Goal: Use online tool/utility: Utilize a website feature to perform a specific function

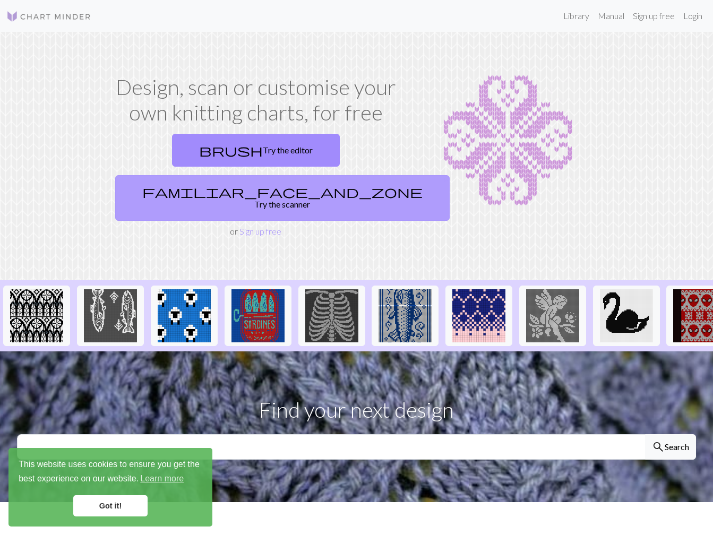
click at [358, 175] on link "familiar_face_and_zone Try the scanner" at bounding box center [282, 198] width 334 height 46
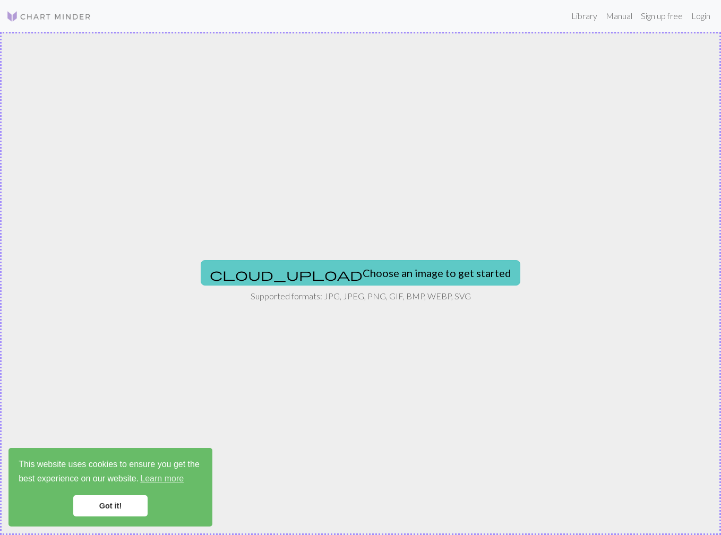
click at [346, 269] on button "cloud_upload Choose an image to get started" at bounding box center [361, 272] width 320 height 25
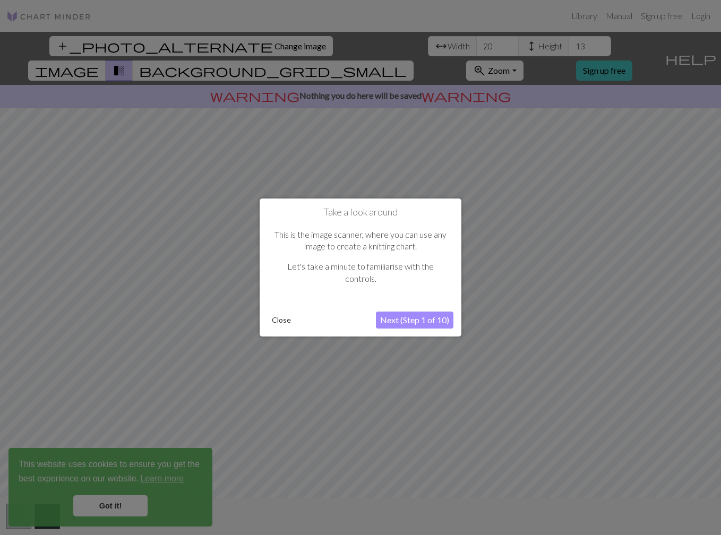
click at [434, 317] on button "Next (Step 1 of 10)" at bounding box center [415, 320] width 78 height 17
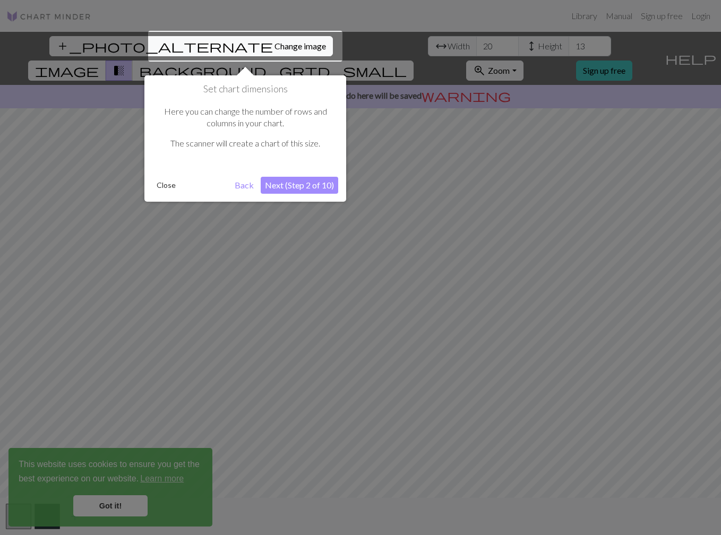
click at [292, 185] on button "Next (Step 2 of 10)" at bounding box center [300, 185] width 78 height 17
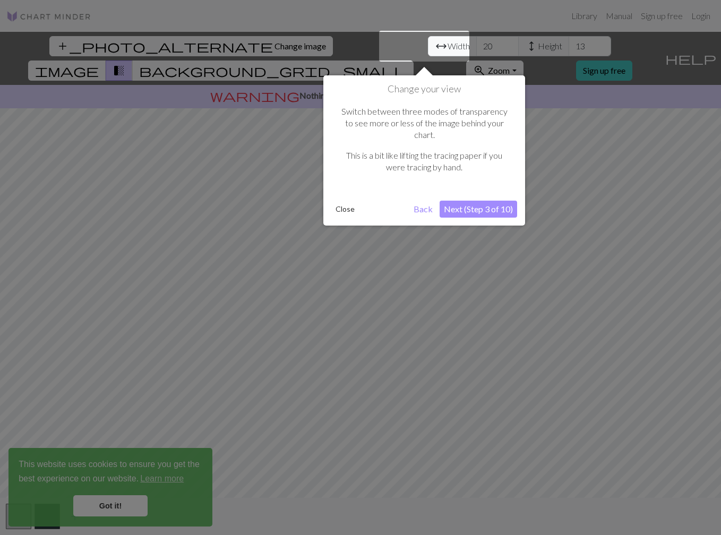
click at [465, 201] on button "Next (Step 3 of 10)" at bounding box center [479, 209] width 78 height 17
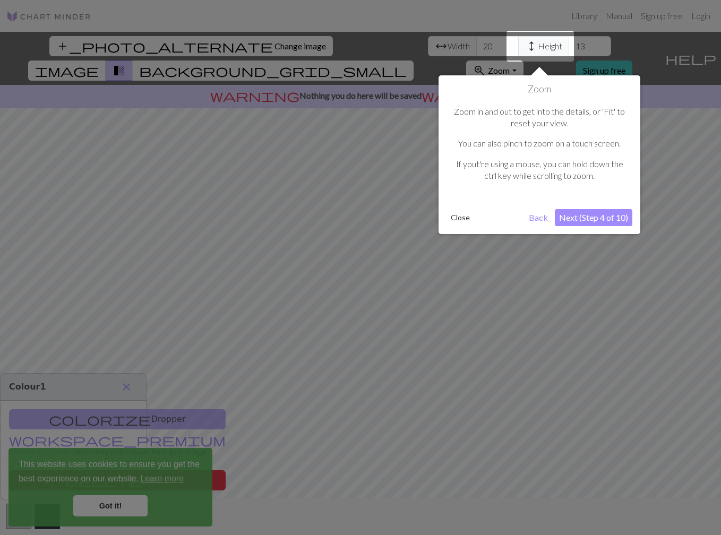
click at [597, 219] on button "Next (Step 4 of 10)" at bounding box center [594, 217] width 78 height 17
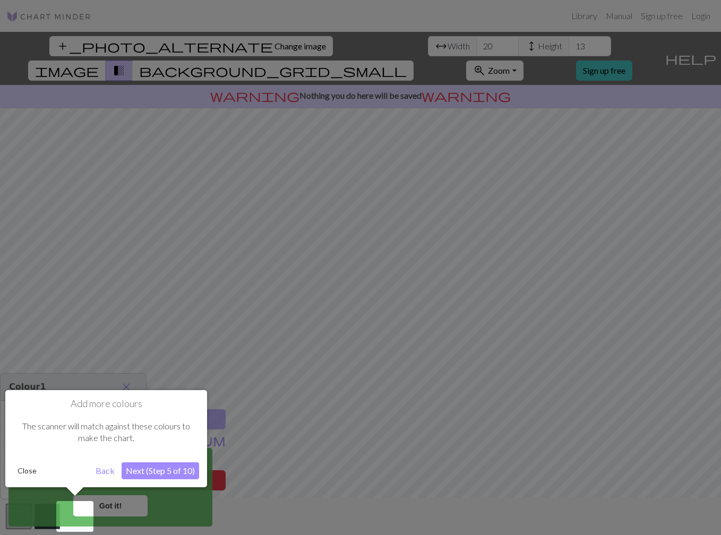
click at [137, 467] on button "Next (Step 5 of 10)" at bounding box center [161, 470] width 78 height 17
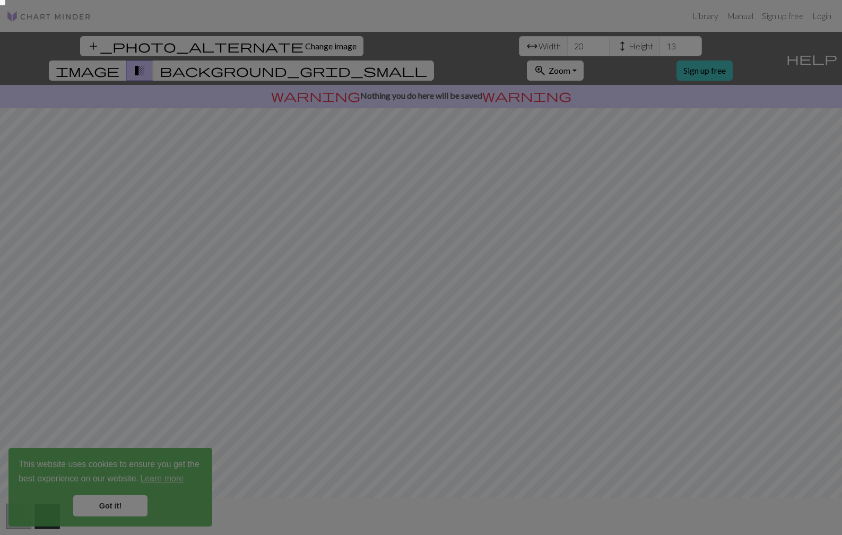
click at [92, 340] on div at bounding box center [421, 267] width 842 height 535
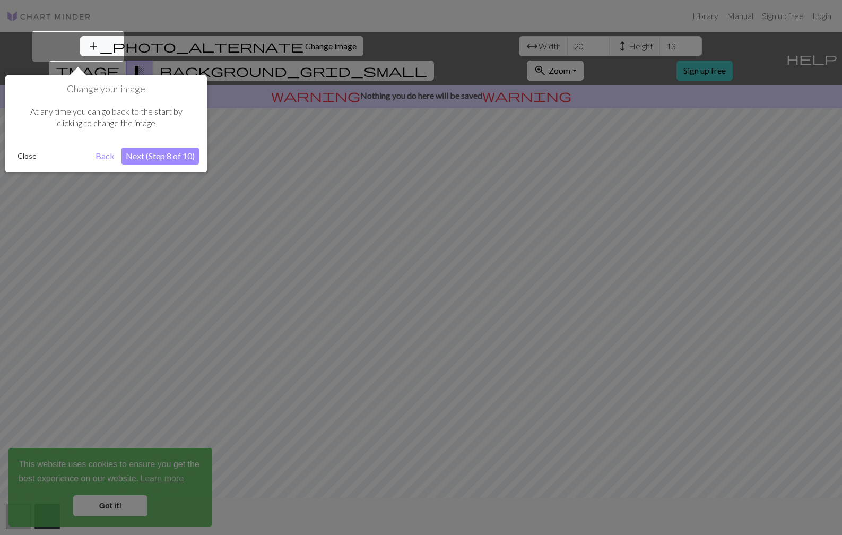
click at [141, 154] on button "Next (Step 8 of 10)" at bounding box center [161, 156] width 78 height 17
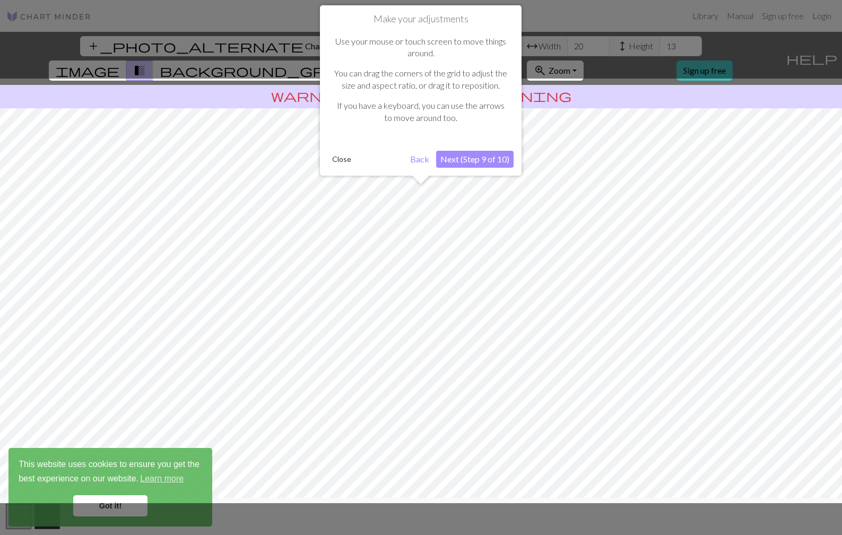
click at [460, 160] on button "Next (Step 9 of 10)" at bounding box center [475, 159] width 78 height 17
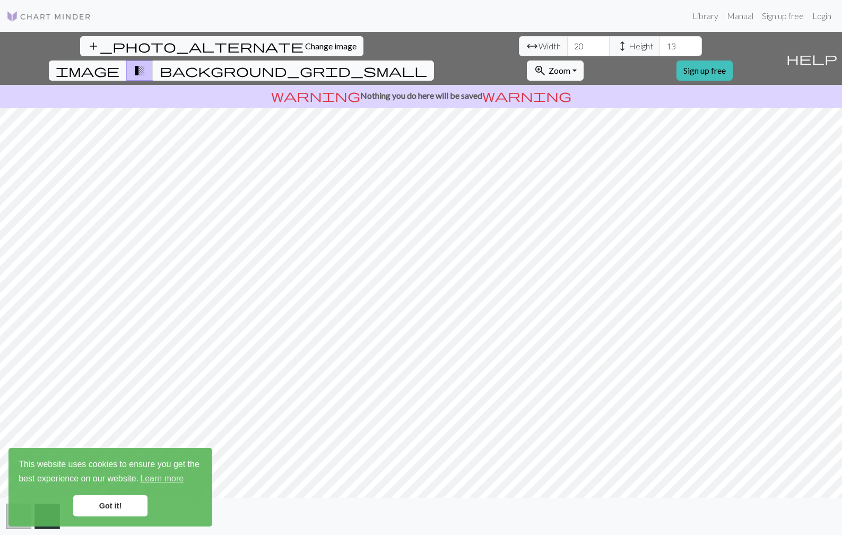
click at [427, 63] on span "background_grid_small" at bounding box center [294, 70] width 268 height 15
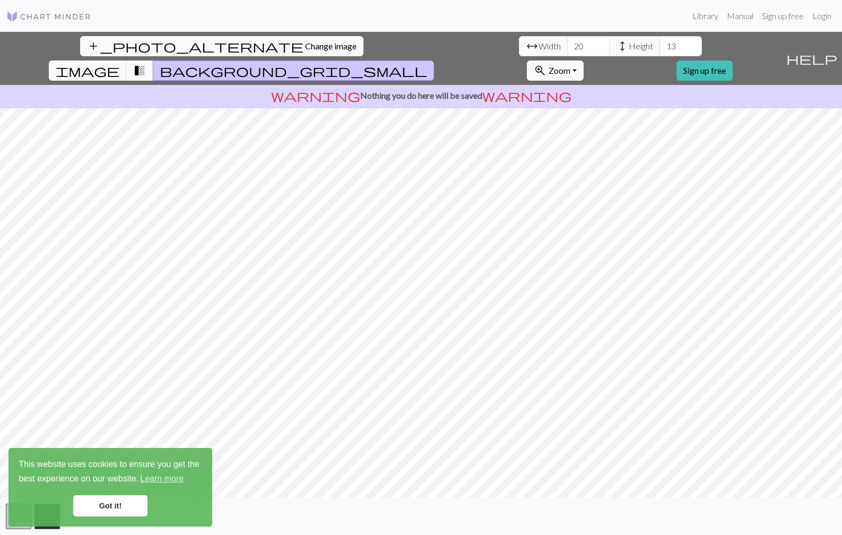
click at [146, 63] on span "transition_fade" at bounding box center [139, 70] width 13 height 15
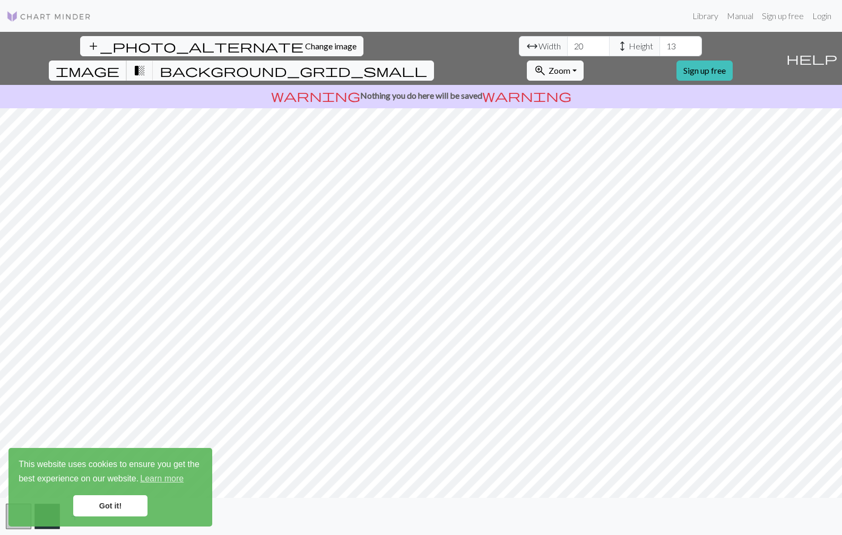
click at [127, 61] on button "image" at bounding box center [88, 71] width 78 height 20
click at [146, 63] on span "transition_fade" at bounding box center [139, 70] width 13 height 15
click at [434, 61] on button "background_grid_small" at bounding box center [293, 71] width 281 height 20
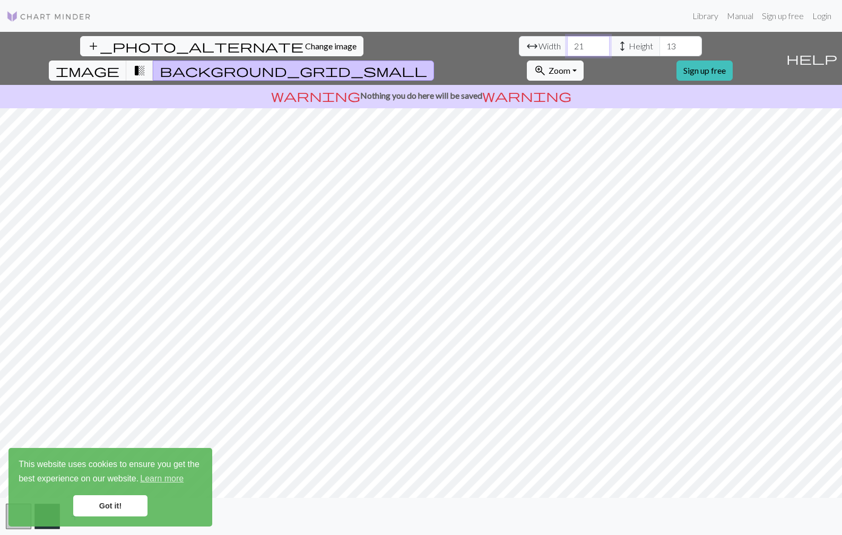
click at [567, 40] on input "21" at bounding box center [588, 46] width 42 height 20
click at [567, 40] on input "22" at bounding box center [588, 46] width 42 height 20
click at [567, 40] on input "23" at bounding box center [588, 46] width 42 height 20
click at [567, 40] on input "24" at bounding box center [588, 46] width 42 height 20
click at [567, 40] on input "25" at bounding box center [588, 46] width 42 height 20
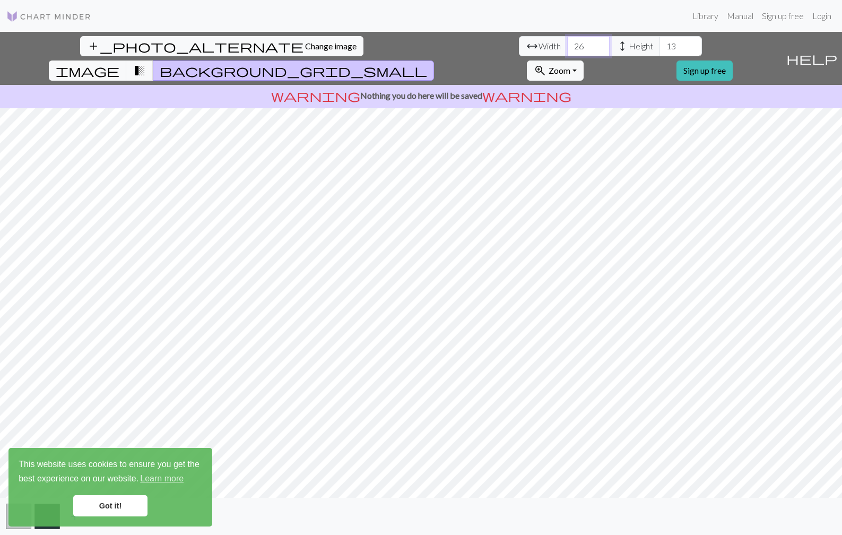
click at [567, 40] on input "26" at bounding box center [588, 46] width 42 height 20
click at [567, 40] on input "27" at bounding box center [588, 46] width 42 height 20
click at [567, 40] on input "28" at bounding box center [588, 46] width 42 height 20
click at [567, 40] on input "29" at bounding box center [588, 46] width 42 height 20
click at [567, 40] on input "30" at bounding box center [588, 46] width 42 height 20
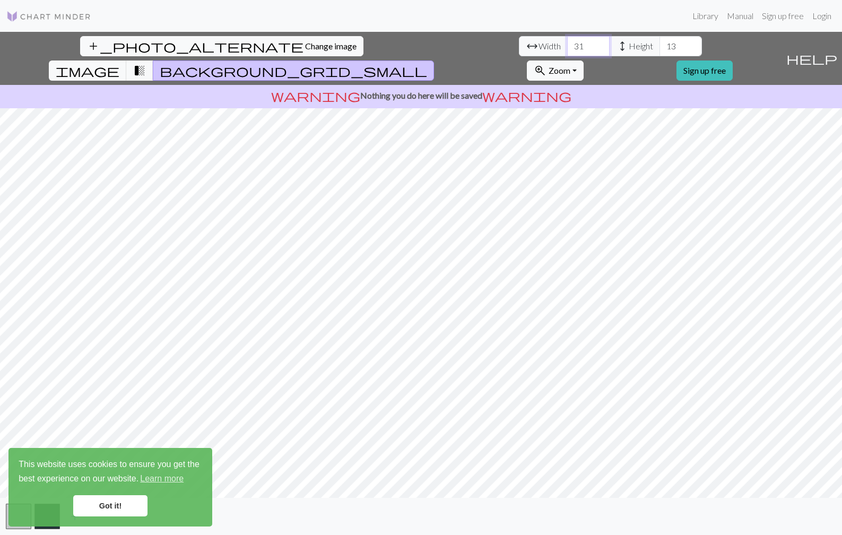
click at [567, 40] on input "31" at bounding box center [588, 46] width 42 height 20
click at [567, 40] on input "32" at bounding box center [588, 46] width 42 height 20
click at [567, 40] on input "33" at bounding box center [588, 46] width 42 height 20
click at [567, 40] on input "34" at bounding box center [588, 46] width 42 height 20
click at [567, 40] on input "35" at bounding box center [588, 46] width 42 height 20
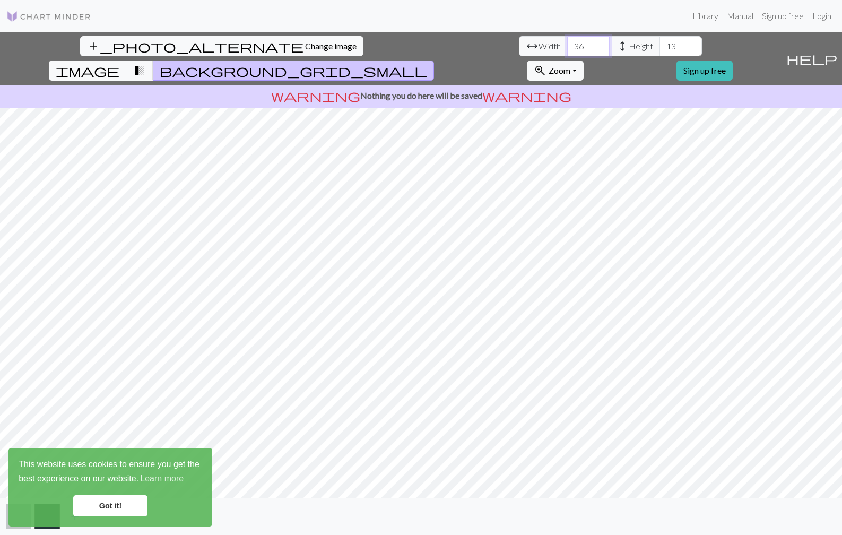
type input "36"
click at [567, 40] on input "36" at bounding box center [588, 46] width 42 height 20
click at [660, 44] on input "14" at bounding box center [681, 46] width 42 height 20
click at [660, 41] on input "14" at bounding box center [681, 46] width 42 height 20
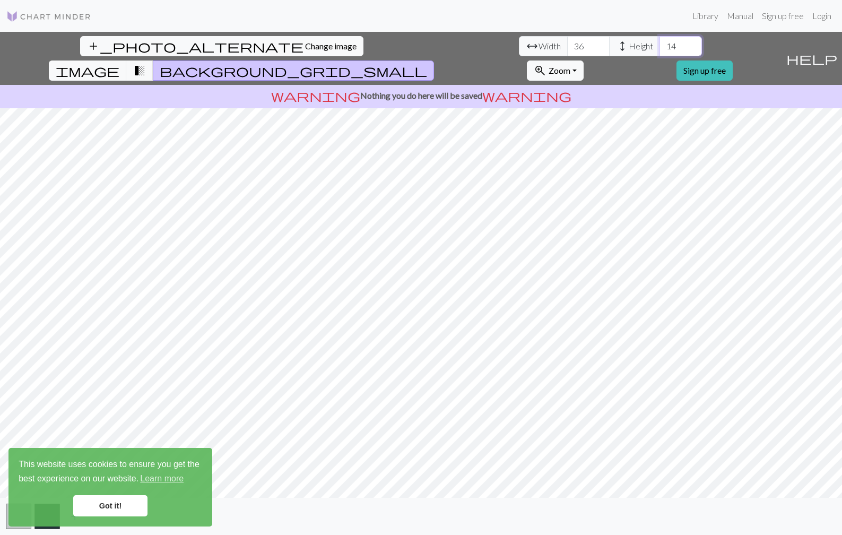
click at [660, 41] on input "14" at bounding box center [681, 46] width 42 height 20
click at [660, 45] on input "15" at bounding box center [681, 46] width 42 height 20
click at [660, 45] on input "16" at bounding box center [681, 46] width 42 height 20
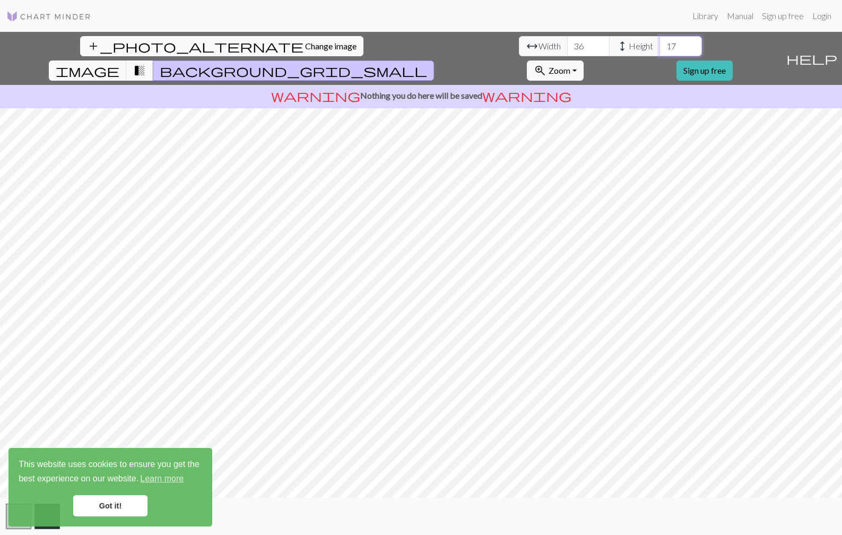
click at [660, 45] on input "17" at bounding box center [681, 46] width 42 height 20
click at [660, 45] on input "18" at bounding box center [681, 46] width 42 height 20
click at [660, 45] on input "19" at bounding box center [681, 46] width 42 height 20
click at [660, 45] on input "20" at bounding box center [681, 46] width 42 height 20
click at [660, 45] on input "21" at bounding box center [681, 46] width 42 height 20
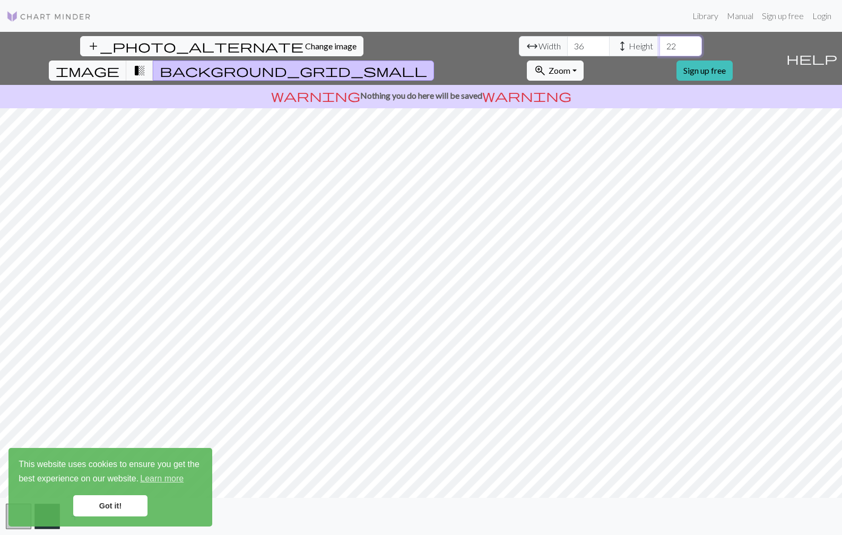
click at [660, 44] on input "22" at bounding box center [681, 46] width 42 height 20
click at [660, 44] on input "23" at bounding box center [681, 46] width 42 height 20
click at [660, 44] on input "24" at bounding box center [681, 46] width 42 height 20
click at [660, 44] on input "25" at bounding box center [681, 46] width 42 height 20
click at [660, 44] on input "26" at bounding box center [681, 46] width 42 height 20
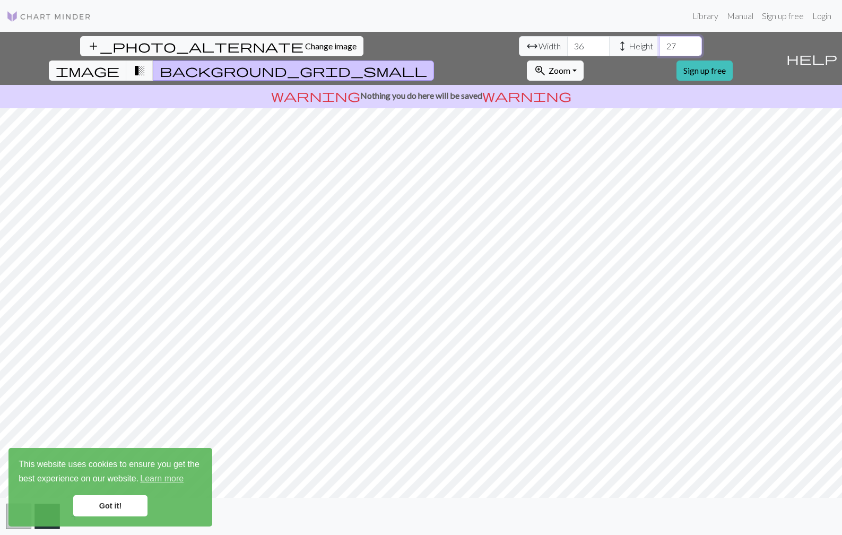
click at [660, 44] on input "27" at bounding box center [681, 46] width 42 height 20
click at [660, 44] on input "28" at bounding box center [681, 46] width 42 height 20
click at [660, 44] on input "29" at bounding box center [681, 46] width 42 height 20
click at [660, 44] on input "30" at bounding box center [681, 46] width 42 height 20
click at [660, 44] on input "31" at bounding box center [681, 46] width 42 height 20
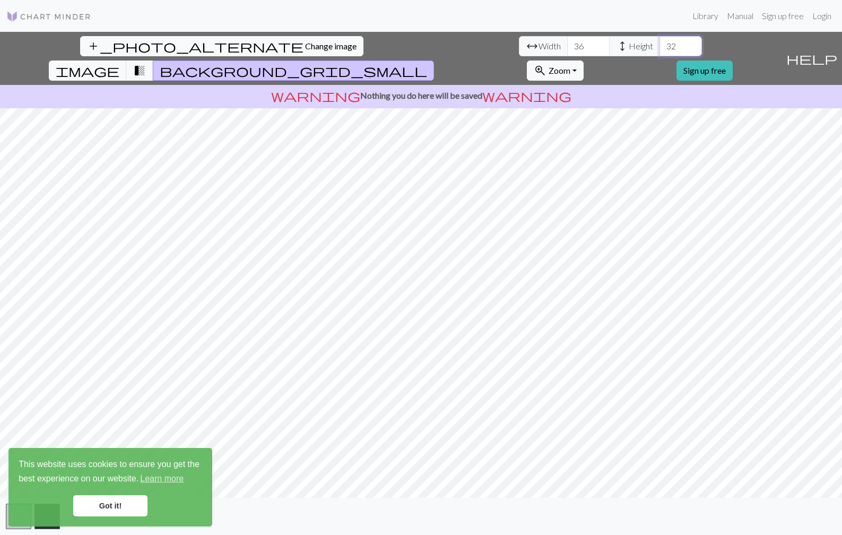
click at [660, 44] on input "32" at bounding box center [681, 46] width 42 height 20
click at [660, 44] on input "33" at bounding box center [681, 46] width 42 height 20
click at [660, 44] on input "34" at bounding box center [681, 46] width 42 height 20
click at [660, 44] on input "35" at bounding box center [681, 46] width 42 height 20
type input "36"
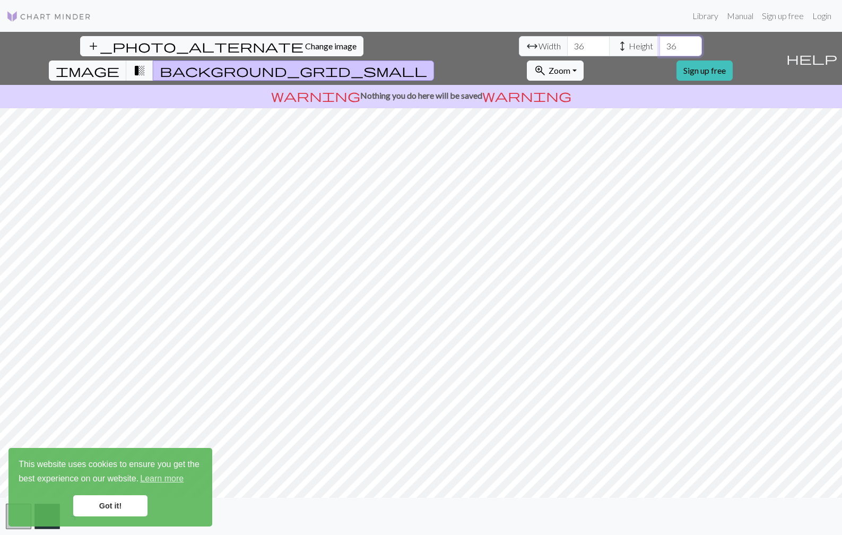
click at [660, 44] on input "36" at bounding box center [681, 46] width 42 height 20
click at [115, 503] on link "Got it!" at bounding box center [110, 505] width 74 height 21
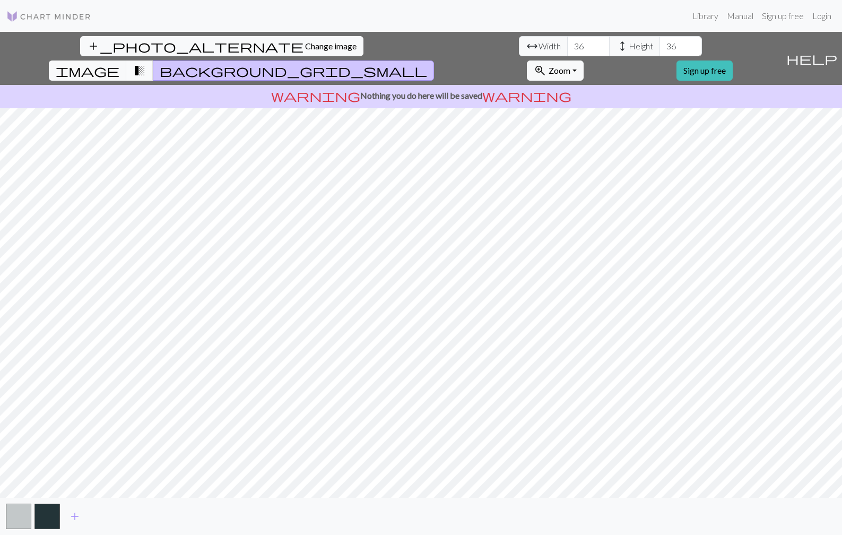
click at [146, 63] on span "transition_fade" at bounding box center [139, 70] width 13 height 15
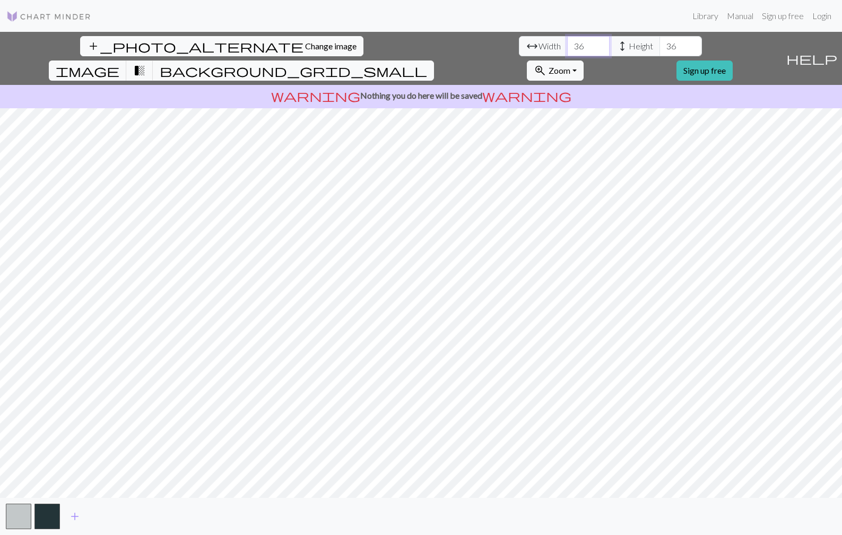
click at [567, 49] on input "36" at bounding box center [588, 46] width 42 height 20
type input "3"
type input "50"
click at [660, 48] on input "36" at bounding box center [681, 46] width 42 height 20
type input "3"
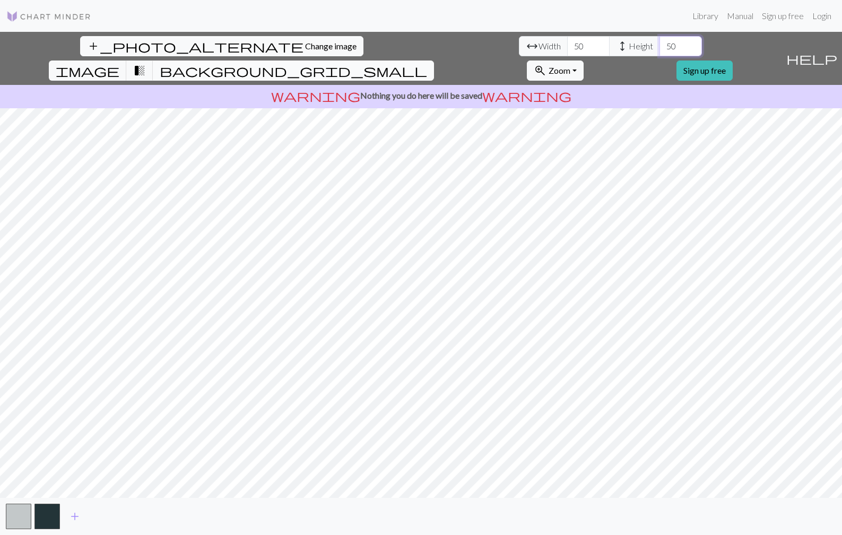
type input "50"
click at [434, 61] on button "background_grid_small" at bounding box center [293, 71] width 281 height 20
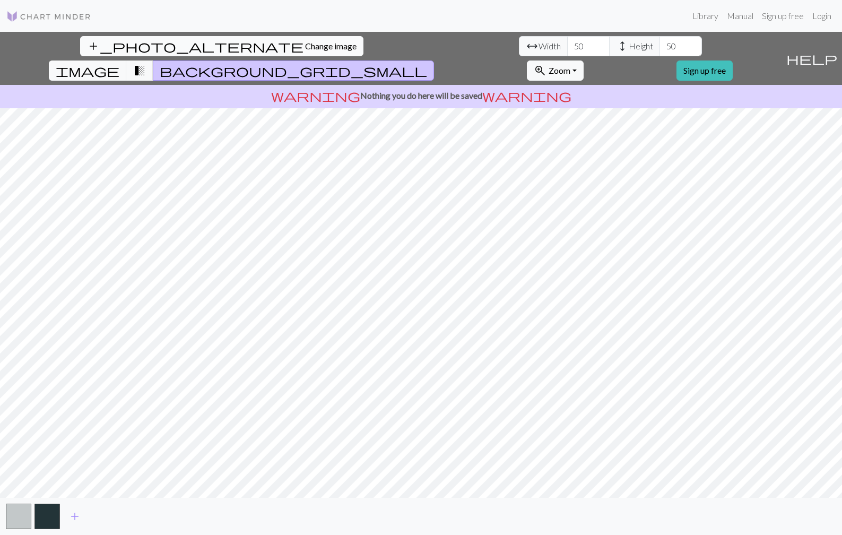
click at [305, 45] on span "Change image" at bounding box center [330, 46] width 51 height 10
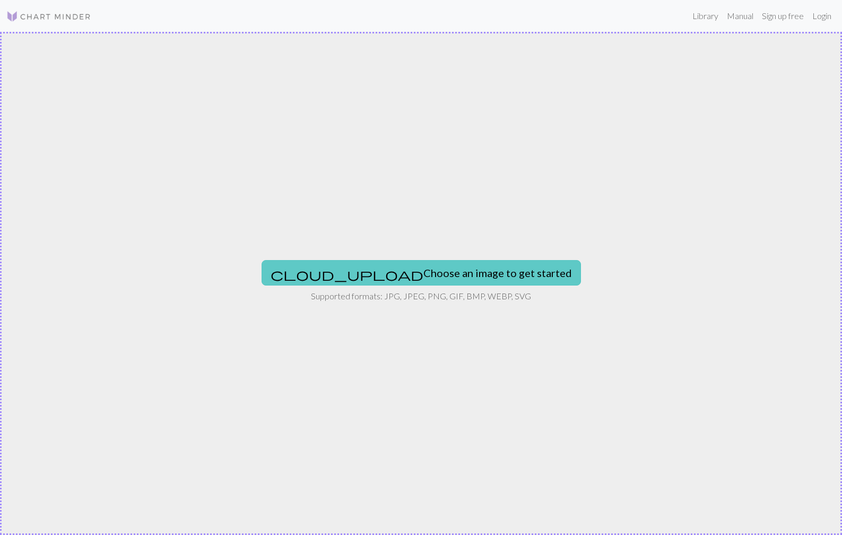
click at [405, 270] on button "cloud_upload Choose an image to get started" at bounding box center [422, 272] width 320 height 25
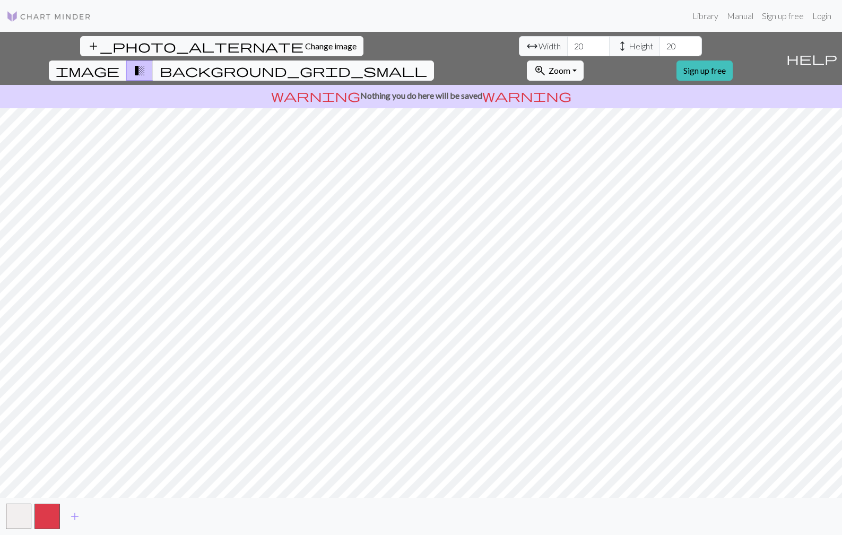
click at [427, 63] on span "background_grid_small" at bounding box center [294, 70] width 268 height 15
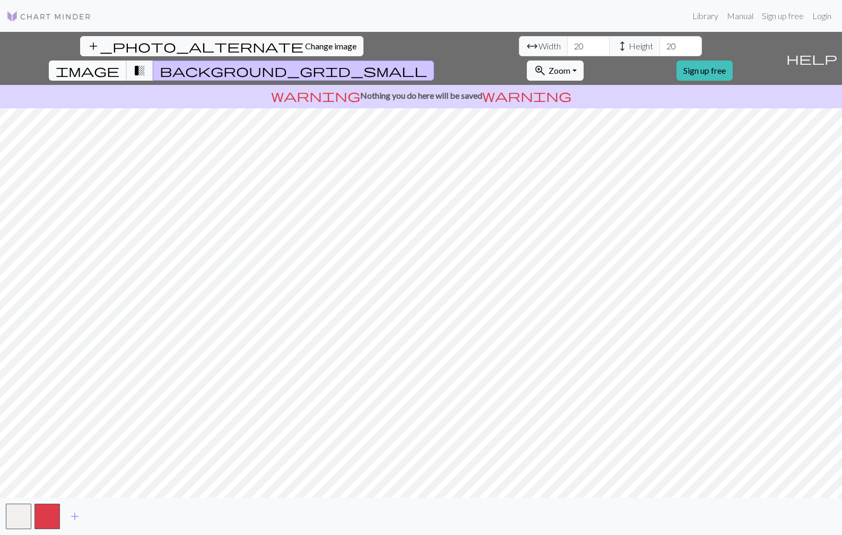
click at [119, 63] on span "image" at bounding box center [88, 70] width 64 height 15
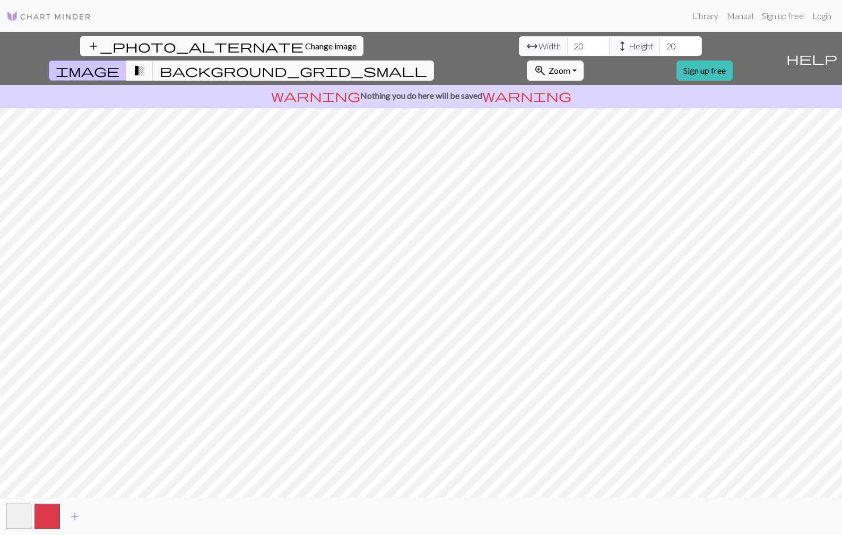
click at [146, 63] on span "transition_fade" at bounding box center [139, 70] width 13 height 15
click at [119, 63] on span "image" at bounding box center [88, 70] width 64 height 15
click at [146, 63] on span "transition_fade" at bounding box center [139, 70] width 13 height 15
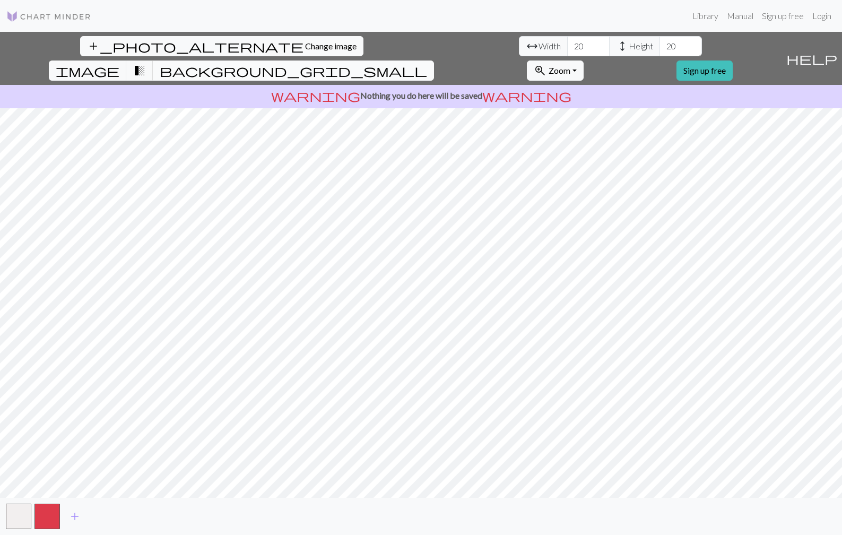
click at [427, 63] on span "background_grid_small" at bounding box center [294, 70] width 268 height 15
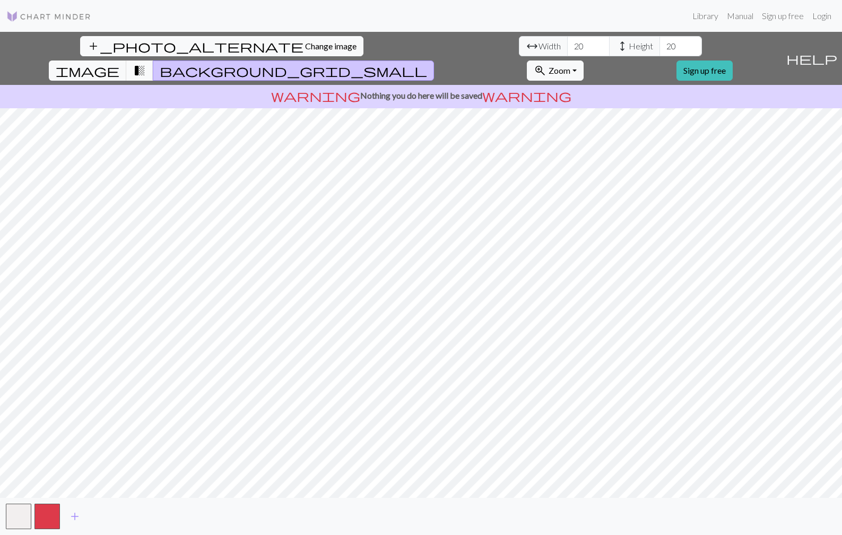
click at [146, 63] on span "transition_fade" at bounding box center [139, 70] width 13 height 15
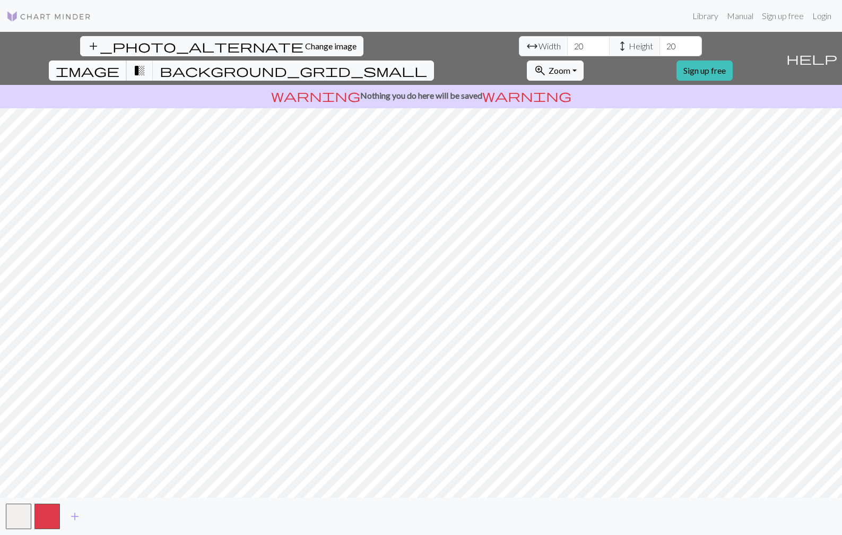
click at [119, 63] on span "image" at bounding box center [88, 70] width 64 height 15
click at [146, 63] on span "transition_fade" at bounding box center [139, 70] width 13 height 15
click at [119, 63] on span "image" at bounding box center [88, 70] width 64 height 15
click at [146, 63] on span "transition_fade" at bounding box center [139, 70] width 13 height 15
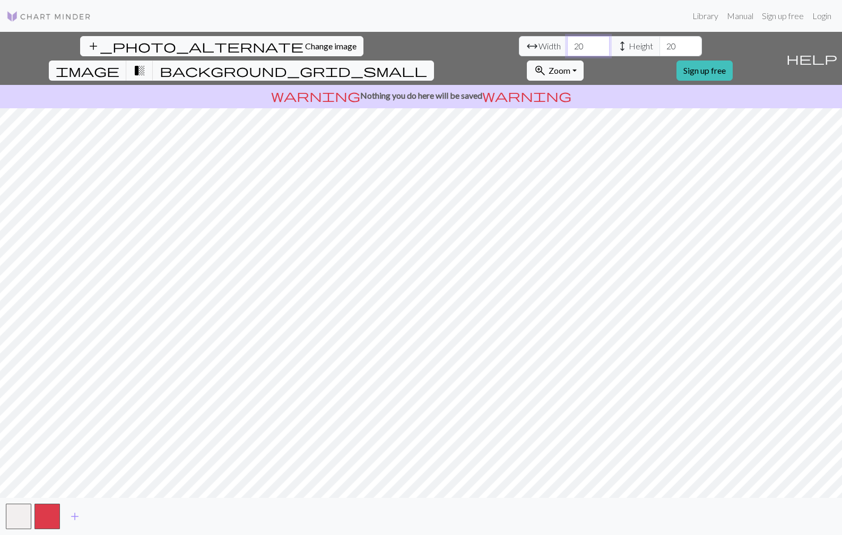
click at [567, 42] on input "20" at bounding box center [588, 46] width 42 height 20
click at [567, 41] on input "21" at bounding box center [588, 46] width 42 height 20
click at [567, 41] on input "22" at bounding box center [588, 46] width 42 height 20
click at [567, 41] on input "23" at bounding box center [588, 46] width 42 height 20
click at [567, 41] on input "24" at bounding box center [588, 46] width 42 height 20
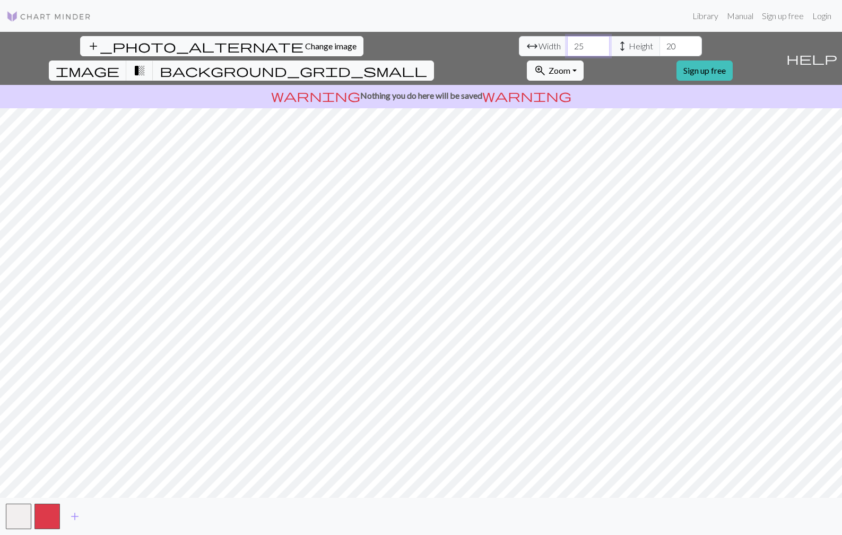
type input "25"
click at [567, 41] on input "25" at bounding box center [588, 46] width 42 height 20
click at [660, 40] on input "21" at bounding box center [681, 46] width 42 height 20
click at [660, 40] on input "22" at bounding box center [681, 46] width 42 height 20
click at [660, 40] on input "23" at bounding box center [681, 46] width 42 height 20
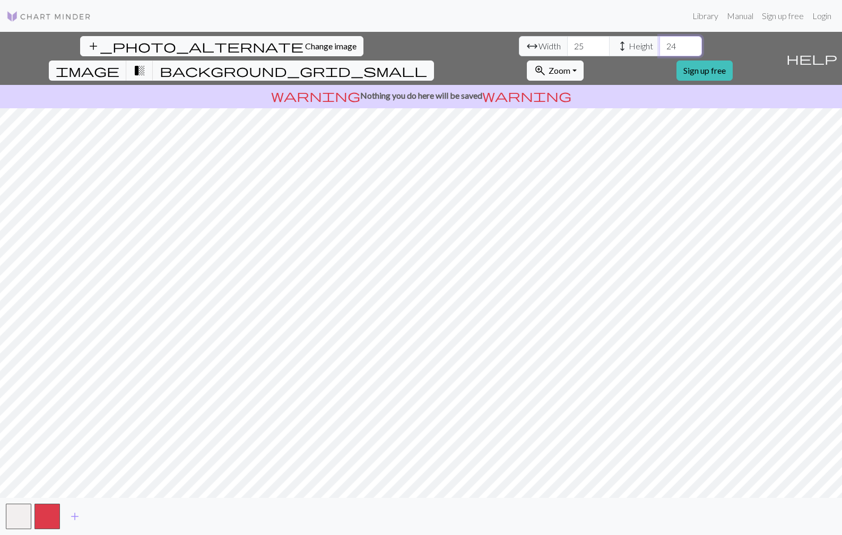
click at [660, 40] on input "24" at bounding box center [681, 46] width 42 height 20
type input "25"
click at [660, 40] on input "25" at bounding box center [681, 46] width 42 height 20
click at [54, 17] on img at bounding box center [48, 16] width 85 height 13
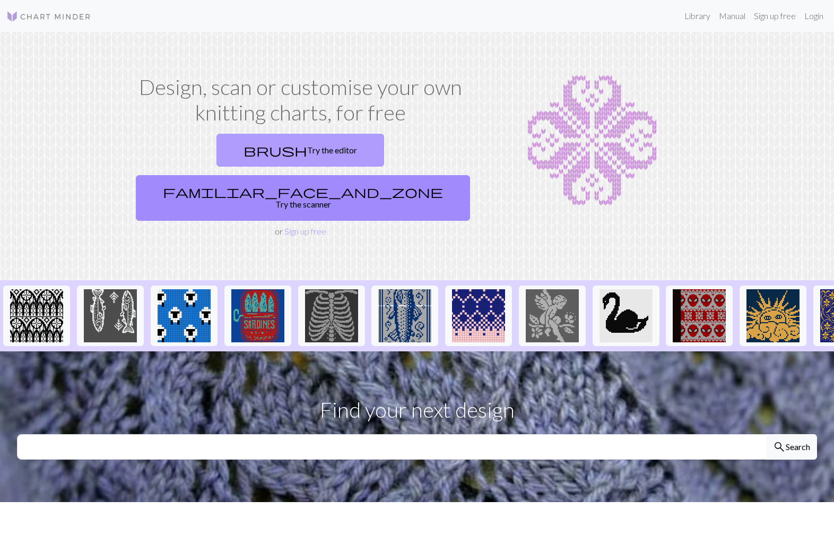
click at [217, 151] on link "brush Try the editor" at bounding box center [301, 150] width 168 height 33
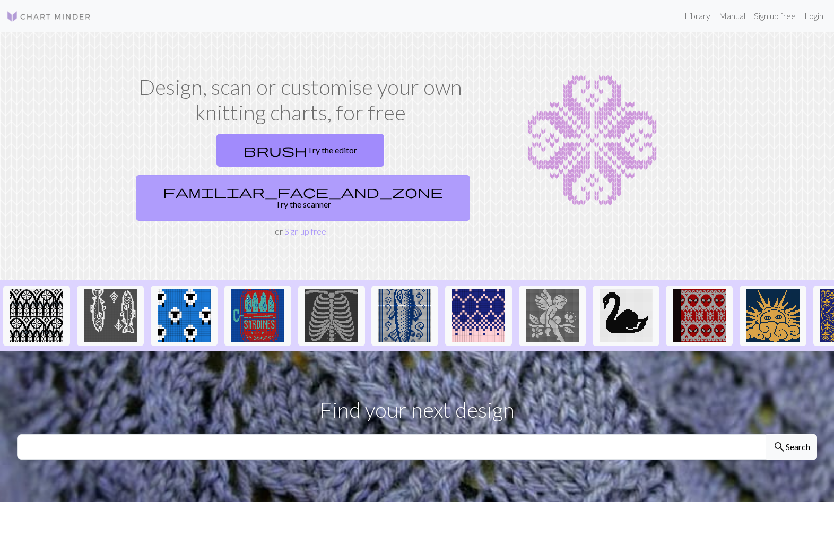
click at [418, 175] on link "familiar_face_and_zone Try the scanner" at bounding box center [303, 198] width 334 height 46
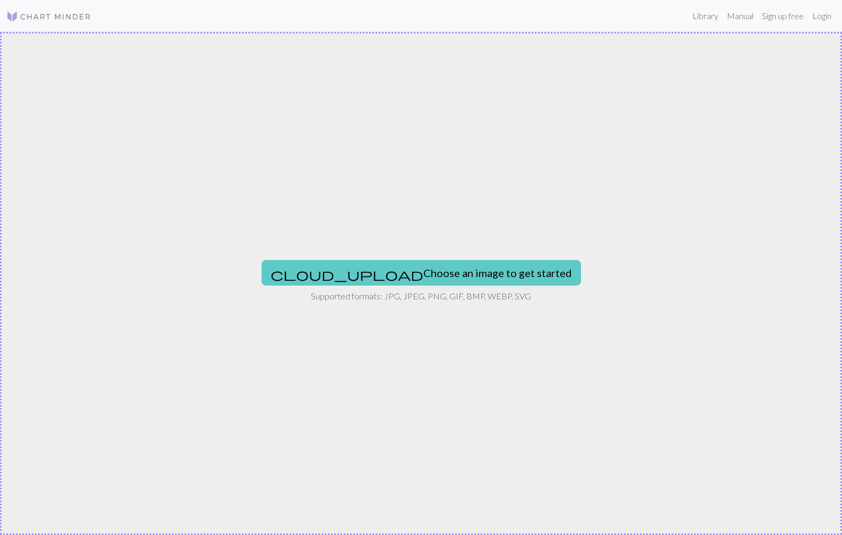
click at [485, 275] on button "cloud_upload Choose an image to get started" at bounding box center [422, 272] width 320 height 25
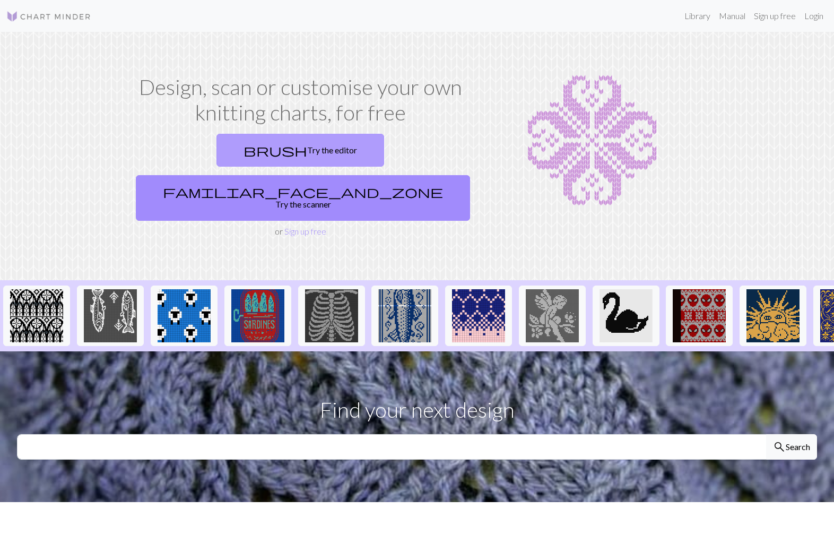
click at [217, 146] on link "brush Try the editor" at bounding box center [301, 150] width 168 height 33
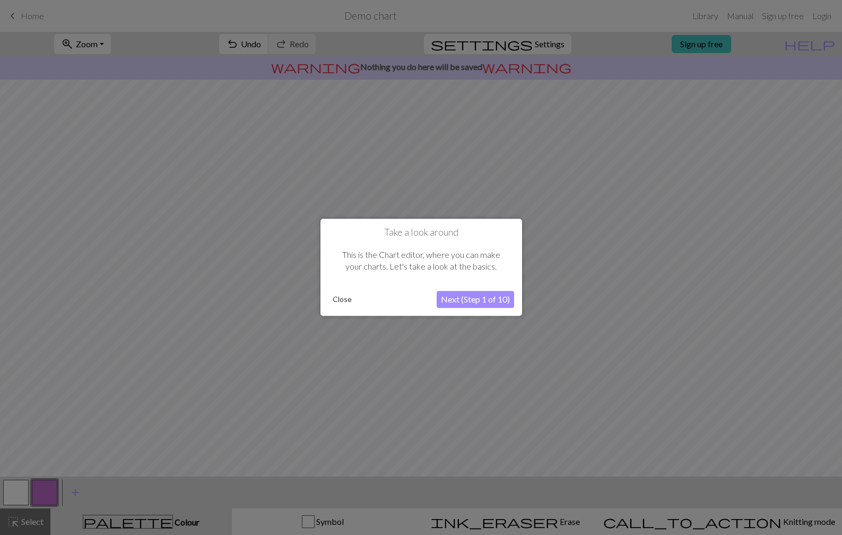
click at [477, 302] on button "Next (Step 1 of 10)" at bounding box center [476, 299] width 78 height 17
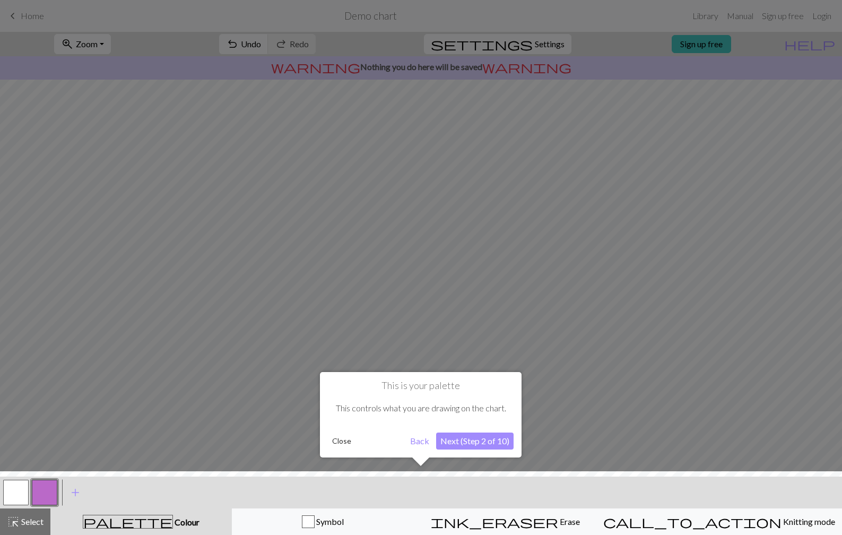
click at [477, 445] on button "Next (Step 2 of 10)" at bounding box center [475, 441] width 78 height 17
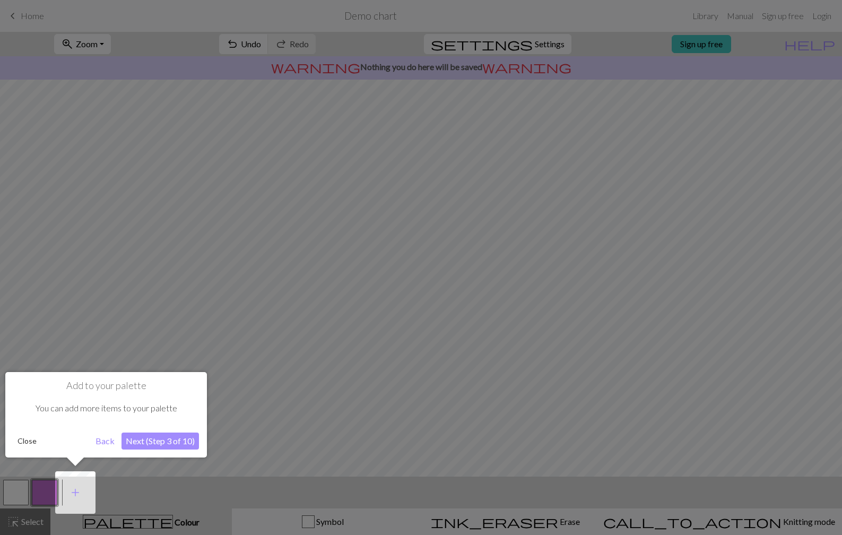
click at [165, 435] on button "Next (Step 3 of 10)" at bounding box center [161, 441] width 78 height 17
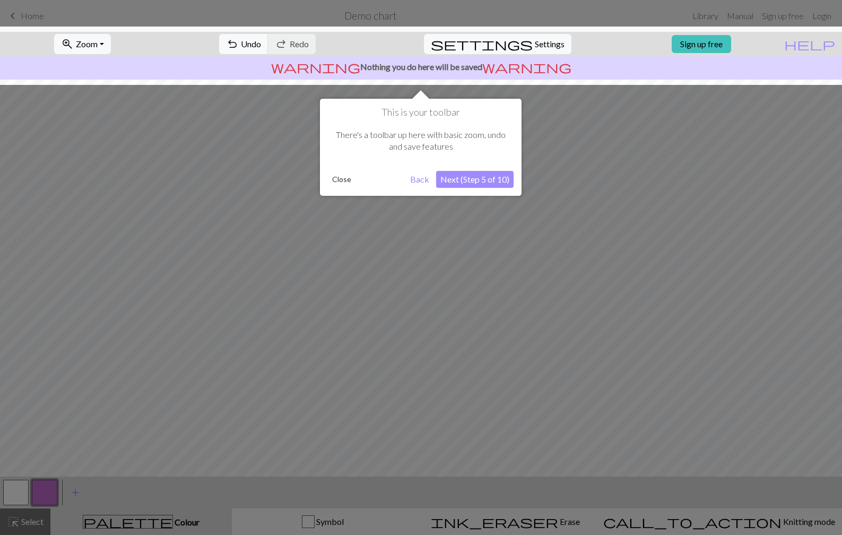
click at [471, 183] on button "Next (Step 5 of 10)" at bounding box center [475, 179] width 78 height 17
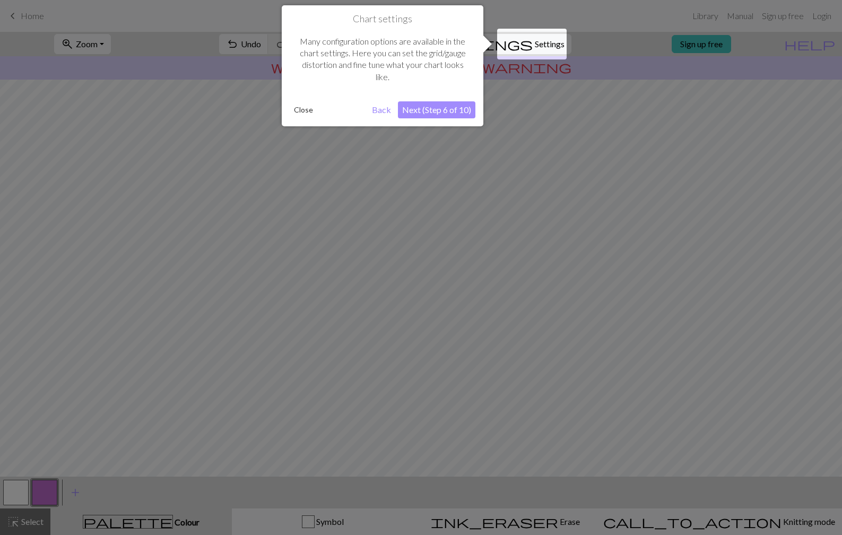
click at [445, 114] on button "Next (Step 6 of 10)" at bounding box center [437, 109] width 78 height 17
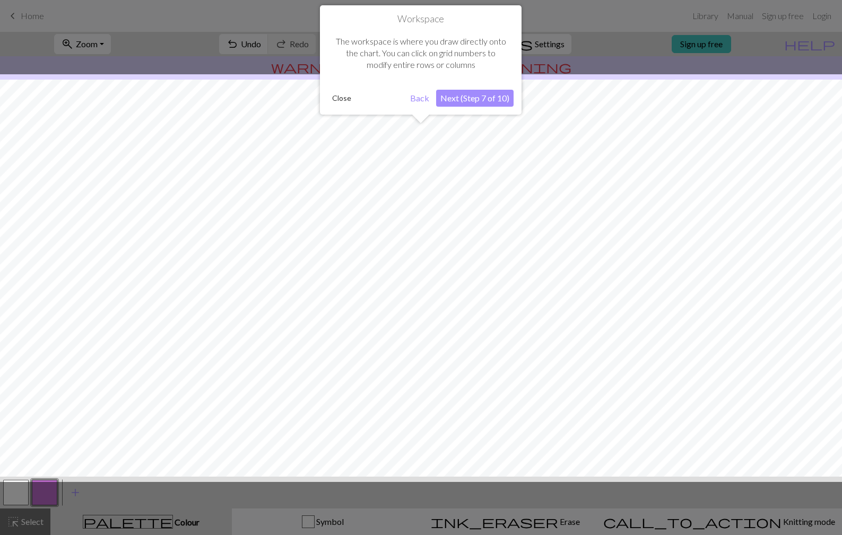
click at [462, 97] on button "Next (Step 7 of 10)" at bounding box center [475, 98] width 78 height 17
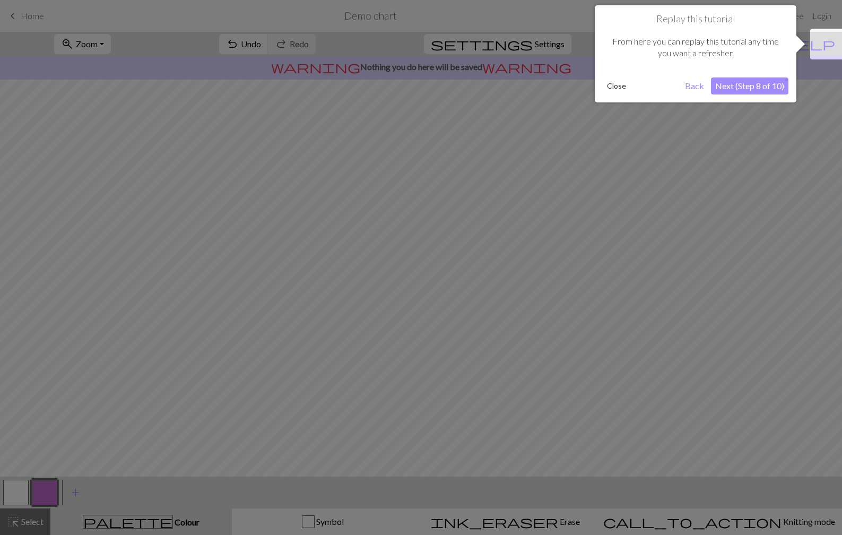
click at [712, 87] on button "Next (Step 8 of 10)" at bounding box center [750, 86] width 78 height 17
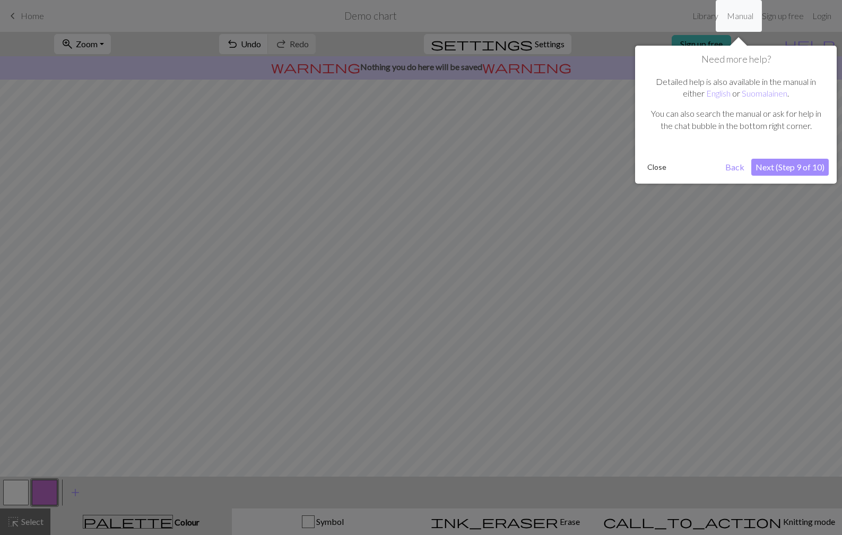
click at [712, 174] on button "Next (Step 9 of 10)" at bounding box center [791, 167] width 78 height 17
